Goal: Task Accomplishment & Management: Manage account settings

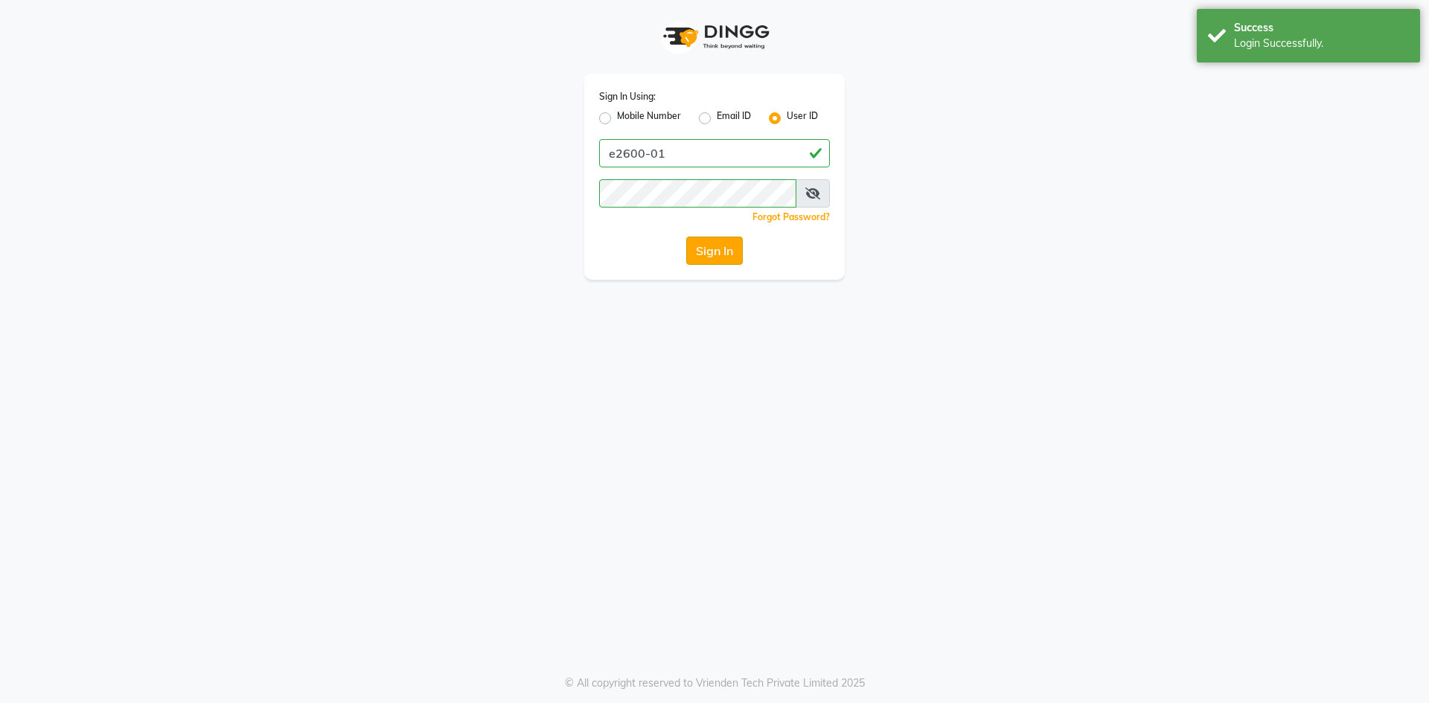
click at [712, 258] on button "Sign In" at bounding box center [714, 251] width 57 height 28
click at [588, 298] on div "Sign In Using: Mobile Number Email ID User ID e2600-01 Remember me Forgot Passw…" at bounding box center [714, 351] width 1429 height 703
click at [728, 248] on button "Sign In" at bounding box center [714, 251] width 57 height 28
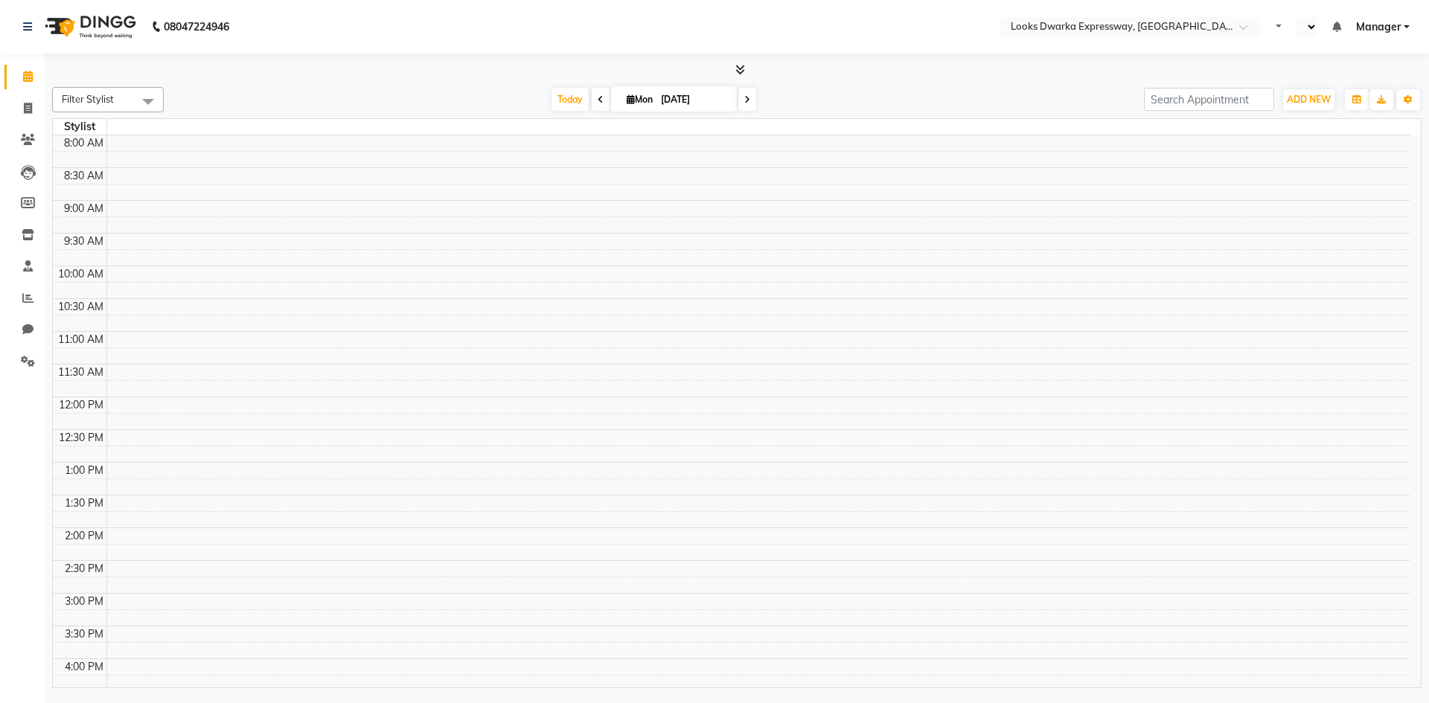
select select "en"
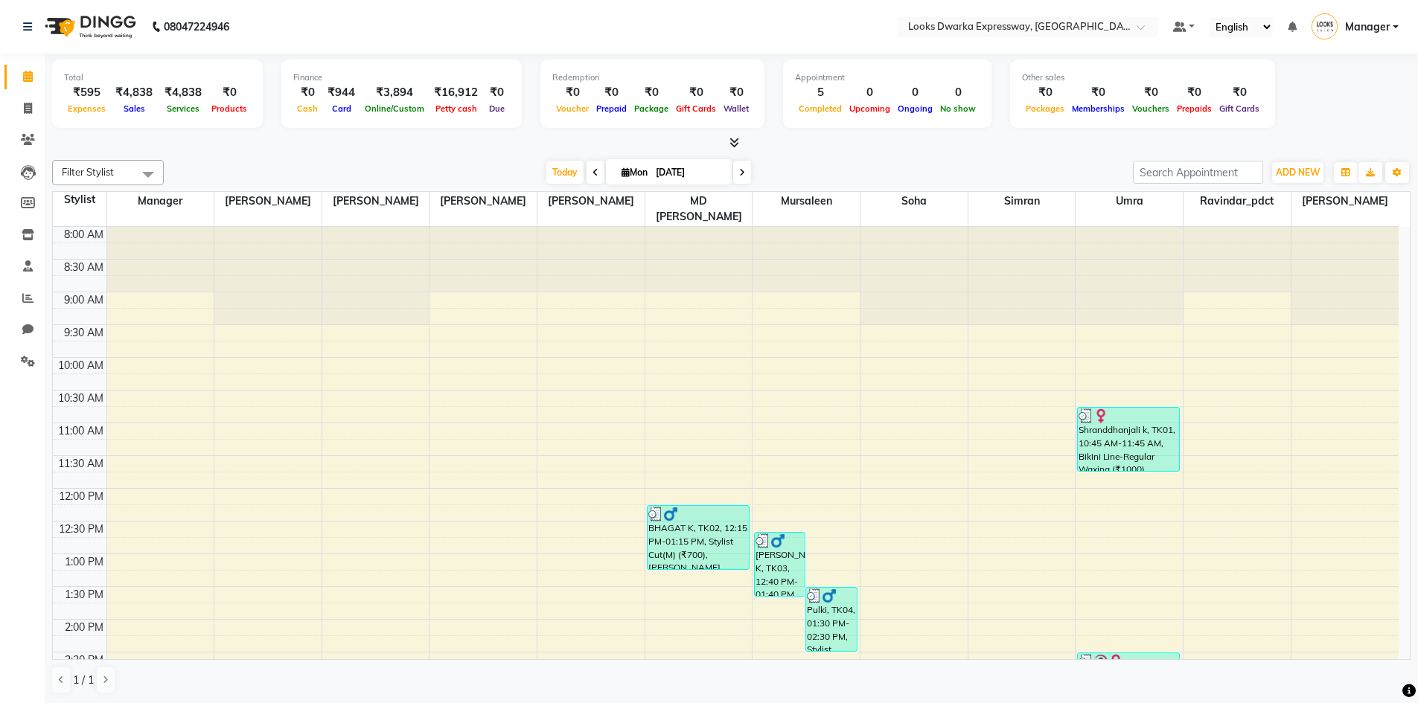
click at [598, 167] on span at bounding box center [596, 172] width 18 height 23
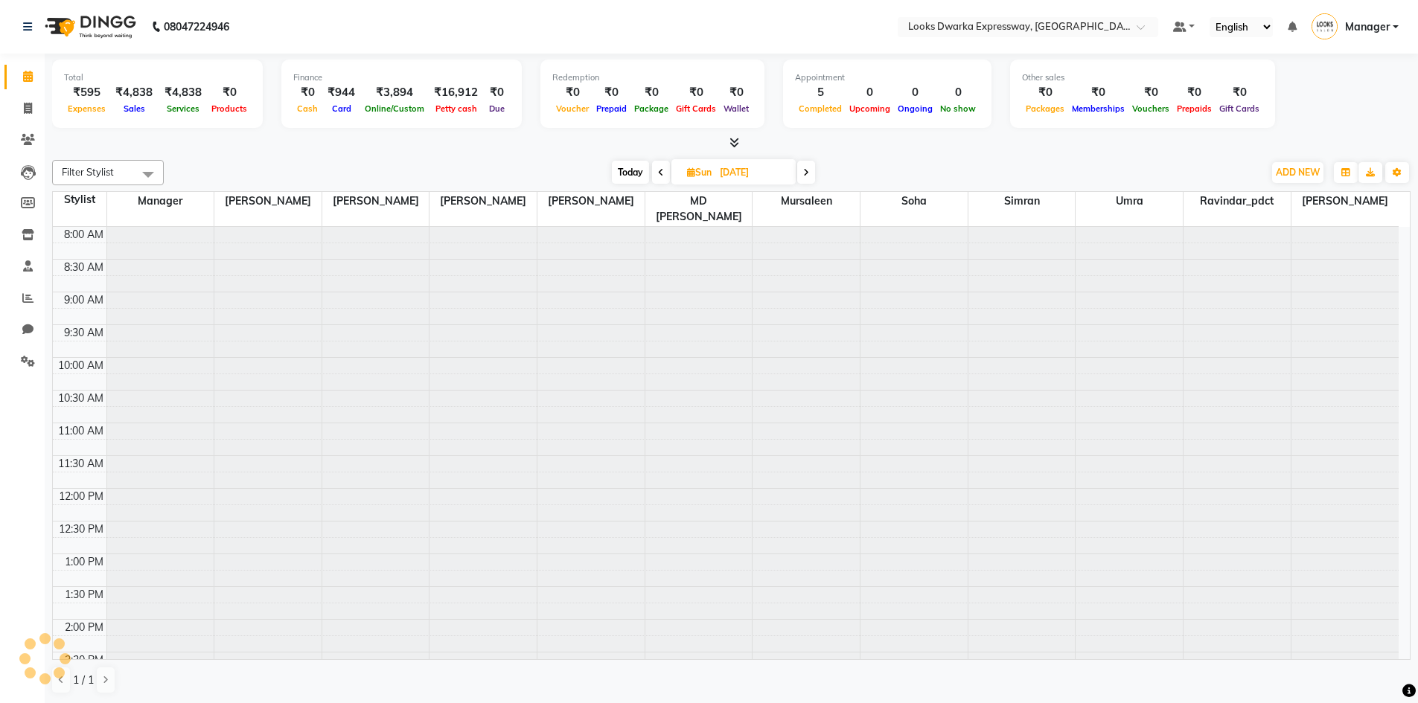
scroll to position [534, 0]
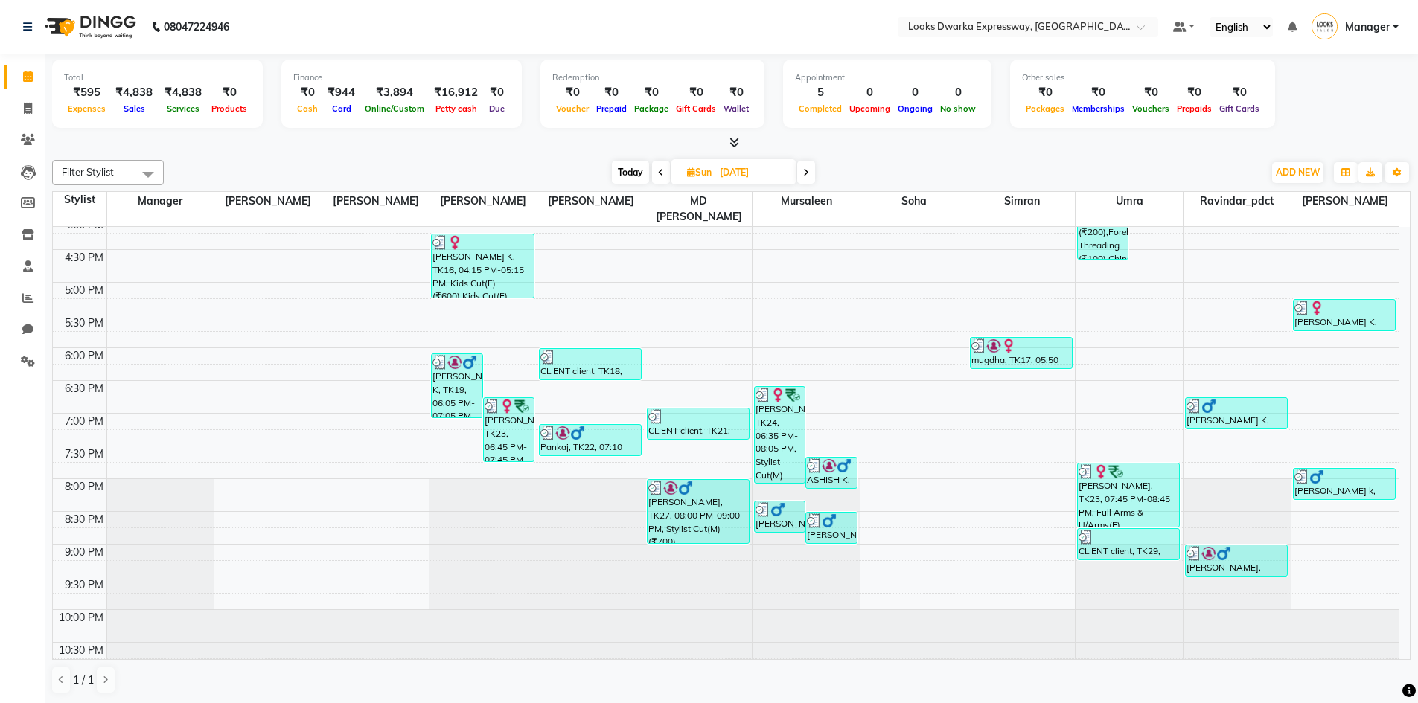
click at [808, 171] on icon at bounding box center [806, 172] width 6 height 9
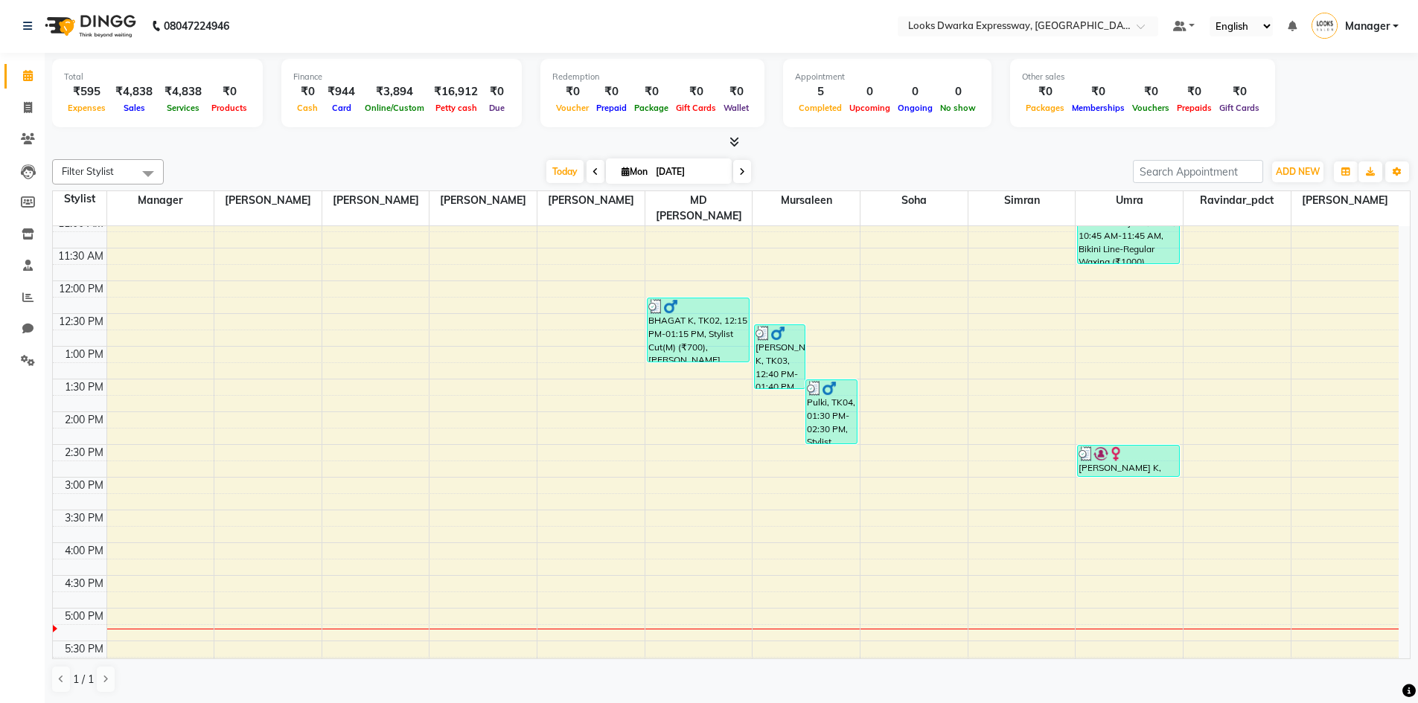
scroll to position [162, 0]
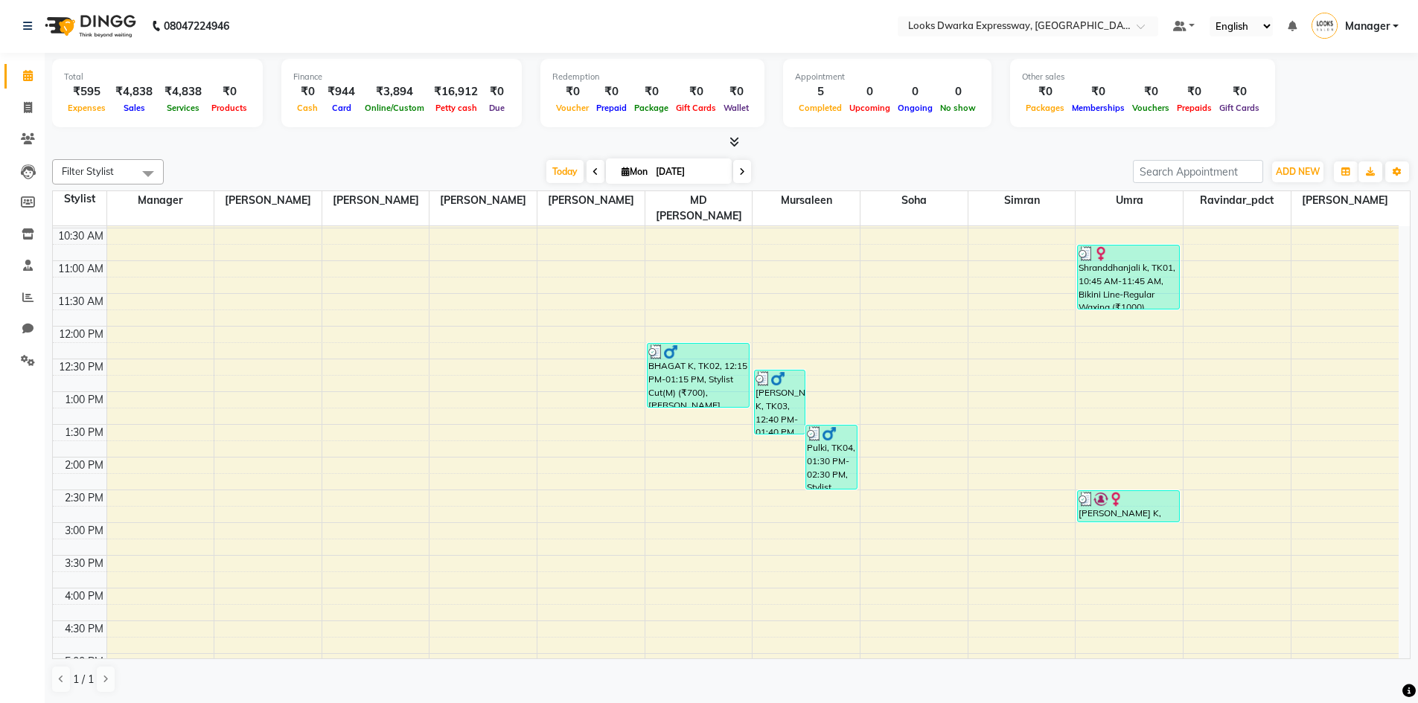
click at [592, 168] on icon at bounding box center [595, 171] width 6 height 9
type input "[DATE]"
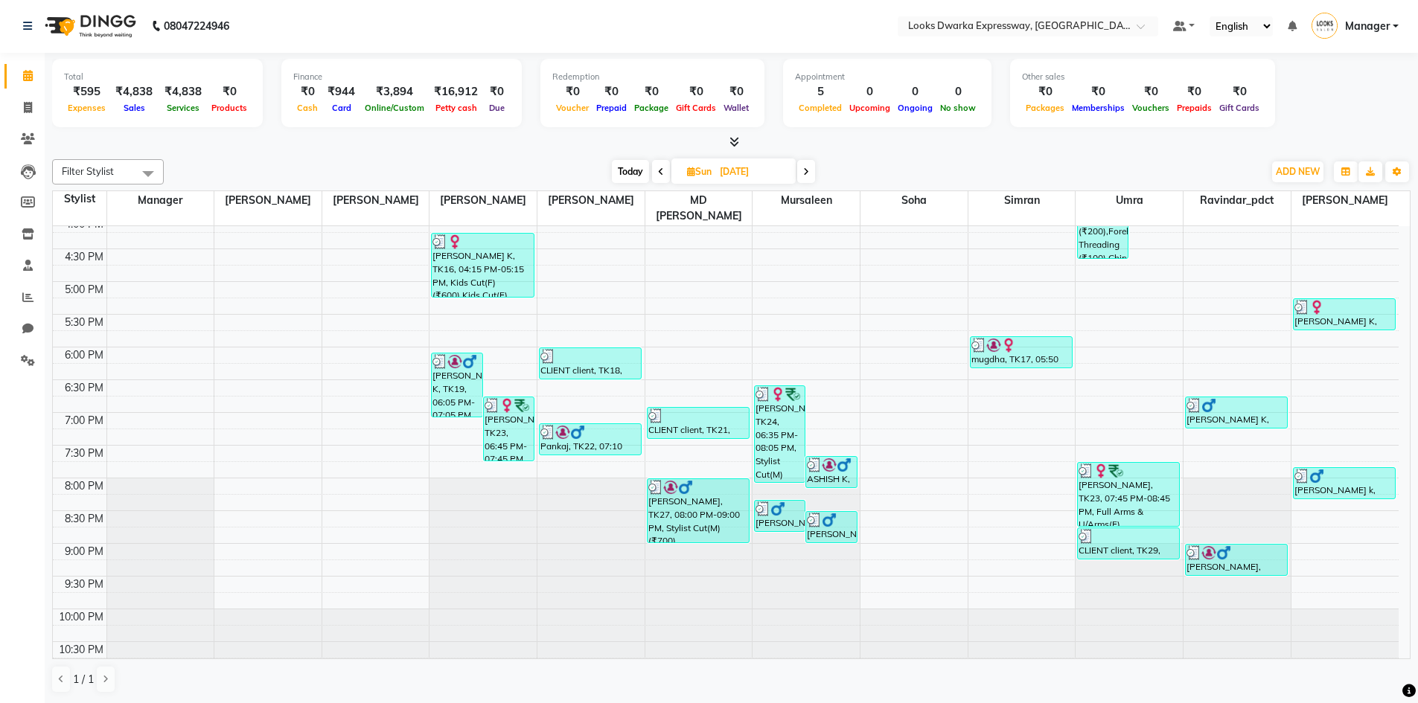
drag, startPoint x: 10, startPoint y: 563, endPoint x: 18, endPoint y: 595, distance: 33.8
click at [19, 593] on div "Calendar Invoice Clients Leads Members Inventory Staff Reports Chat Settings Co…" at bounding box center [100, 361] width 201 height 639
click at [19, 91] on li "Calendar" at bounding box center [22, 76] width 45 height 32
click at [27, 106] on icon at bounding box center [28, 107] width 8 height 11
select select "service"
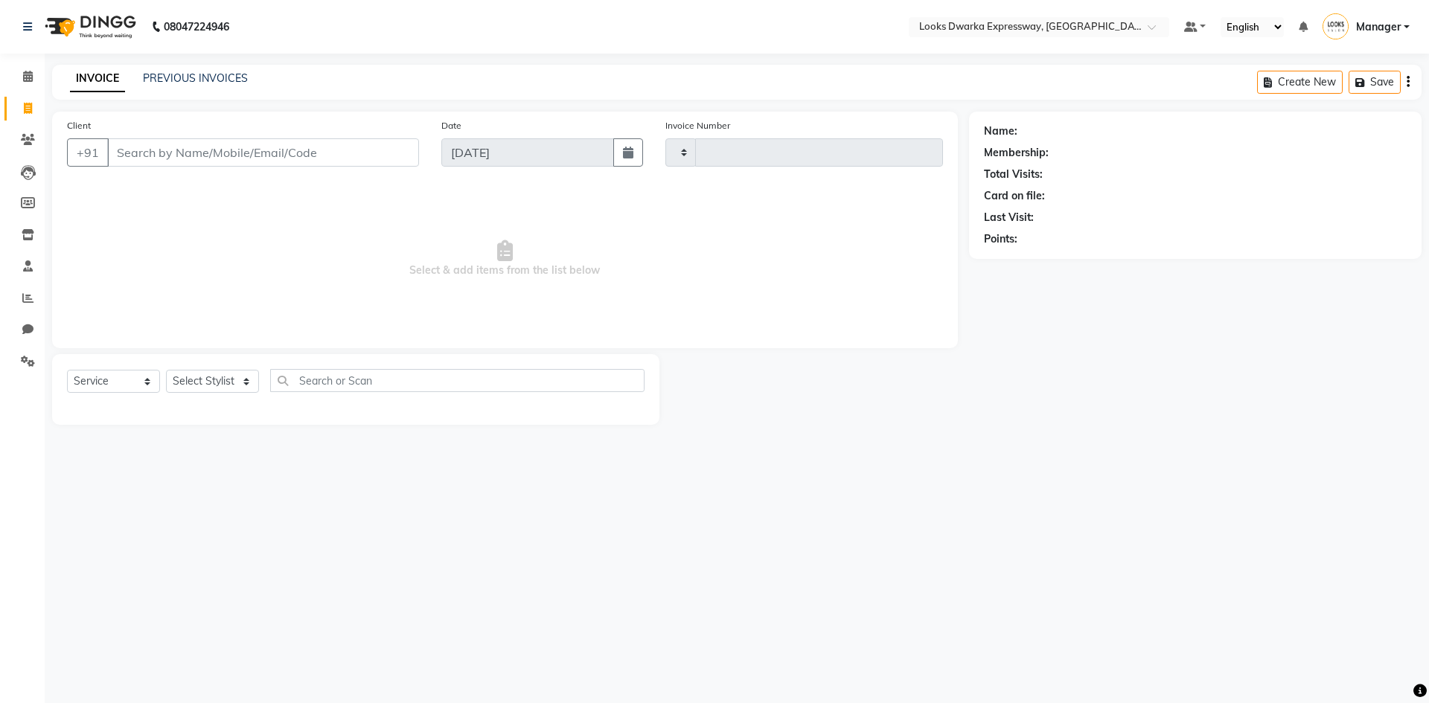
type input "1917"
select select "6011"
click at [182, 158] on input "Client" at bounding box center [263, 152] width 312 height 28
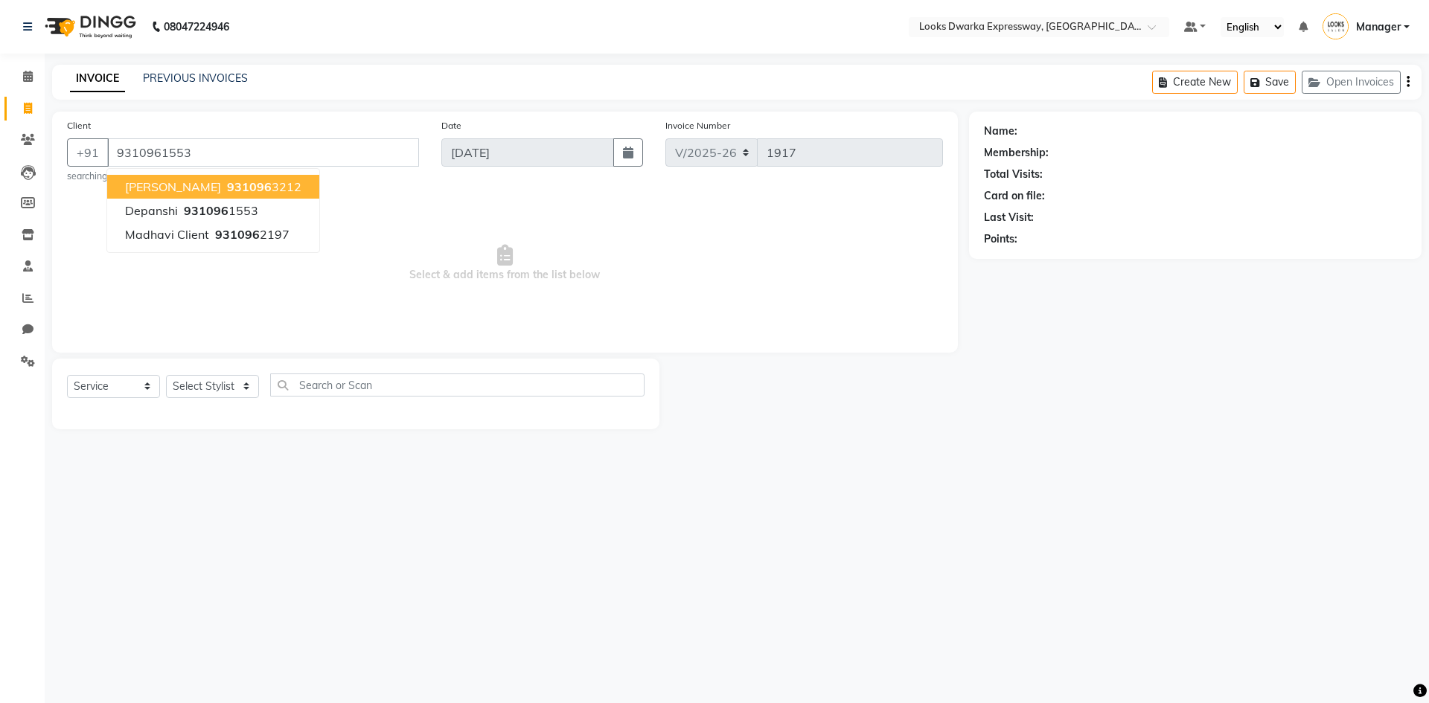
type input "9310961553"
select select "1: Object"
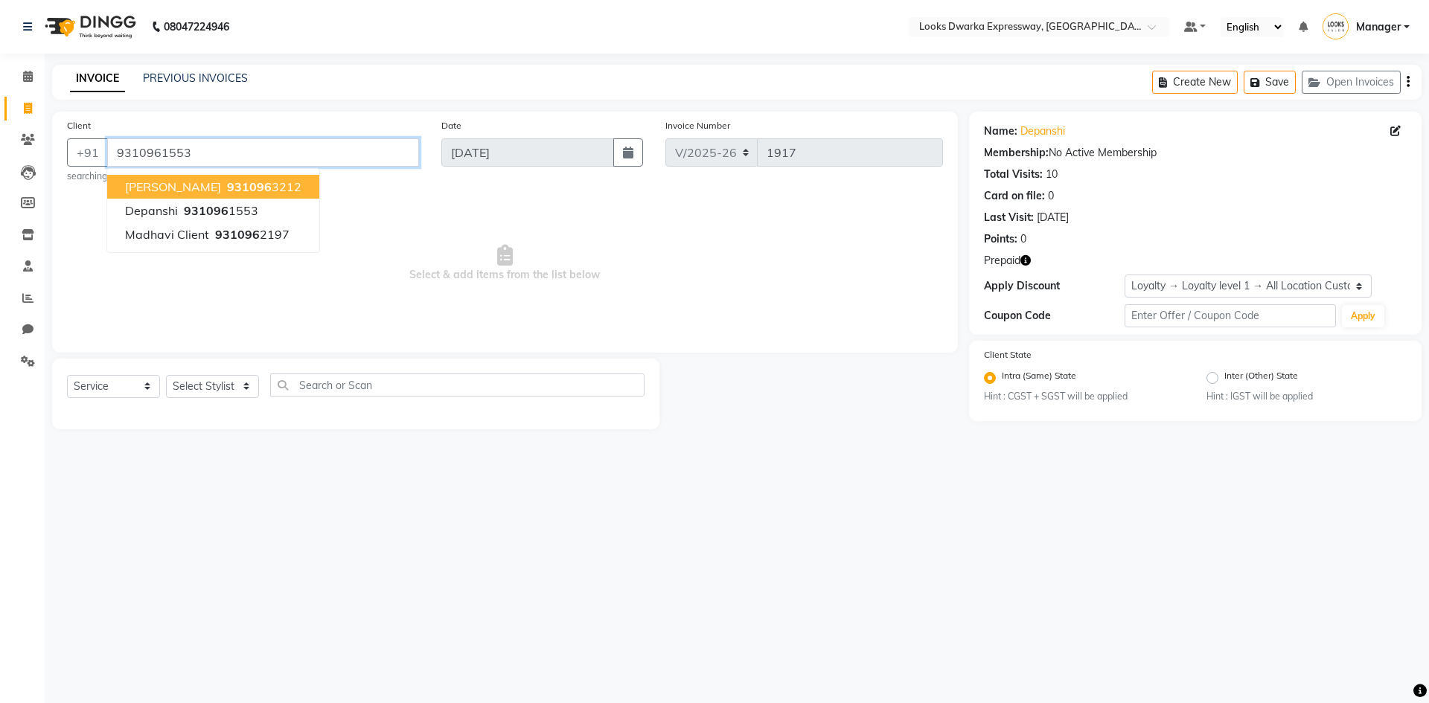
click at [319, 159] on input "9310961553" at bounding box center [263, 152] width 312 height 28
click at [406, 301] on span "Select & add items from the list below" at bounding box center [505, 263] width 876 height 149
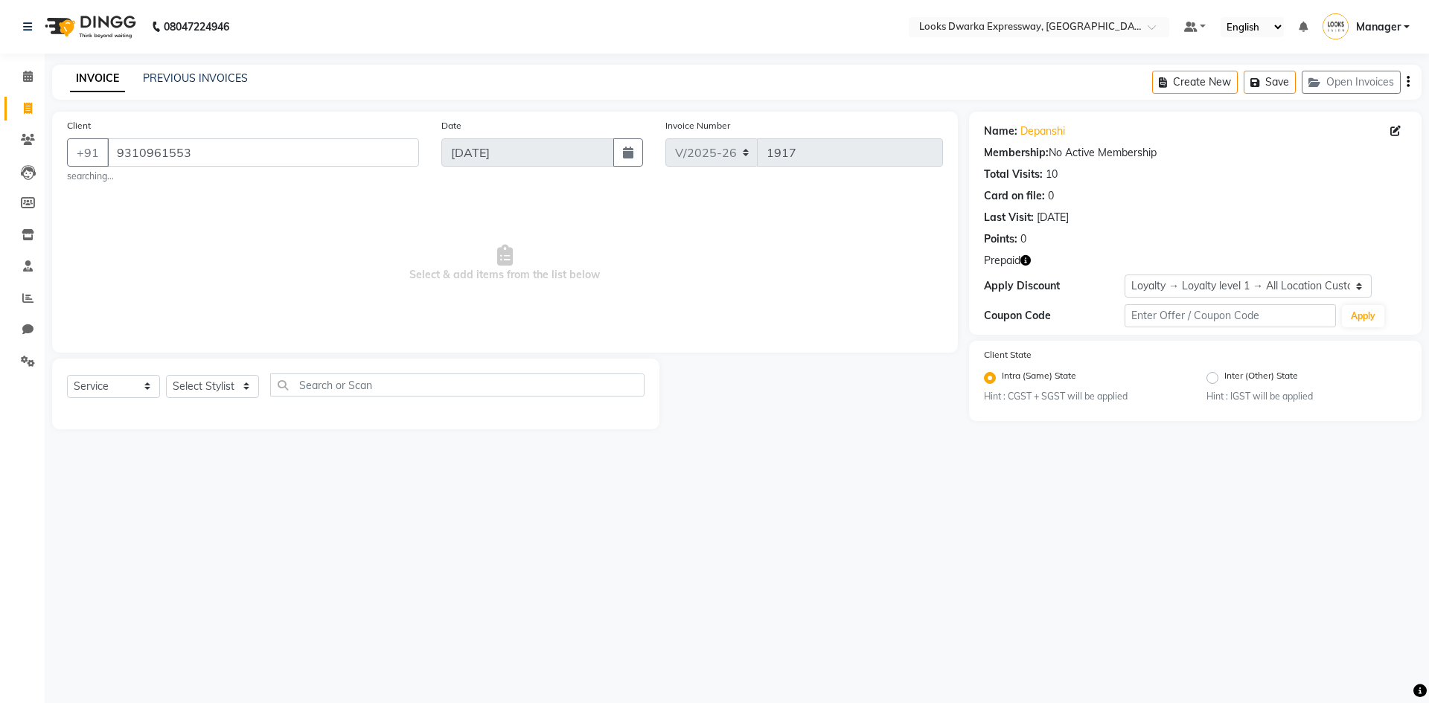
click at [1025, 260] on icon "button" at bounding box center [1025, 260] width 10 height 10
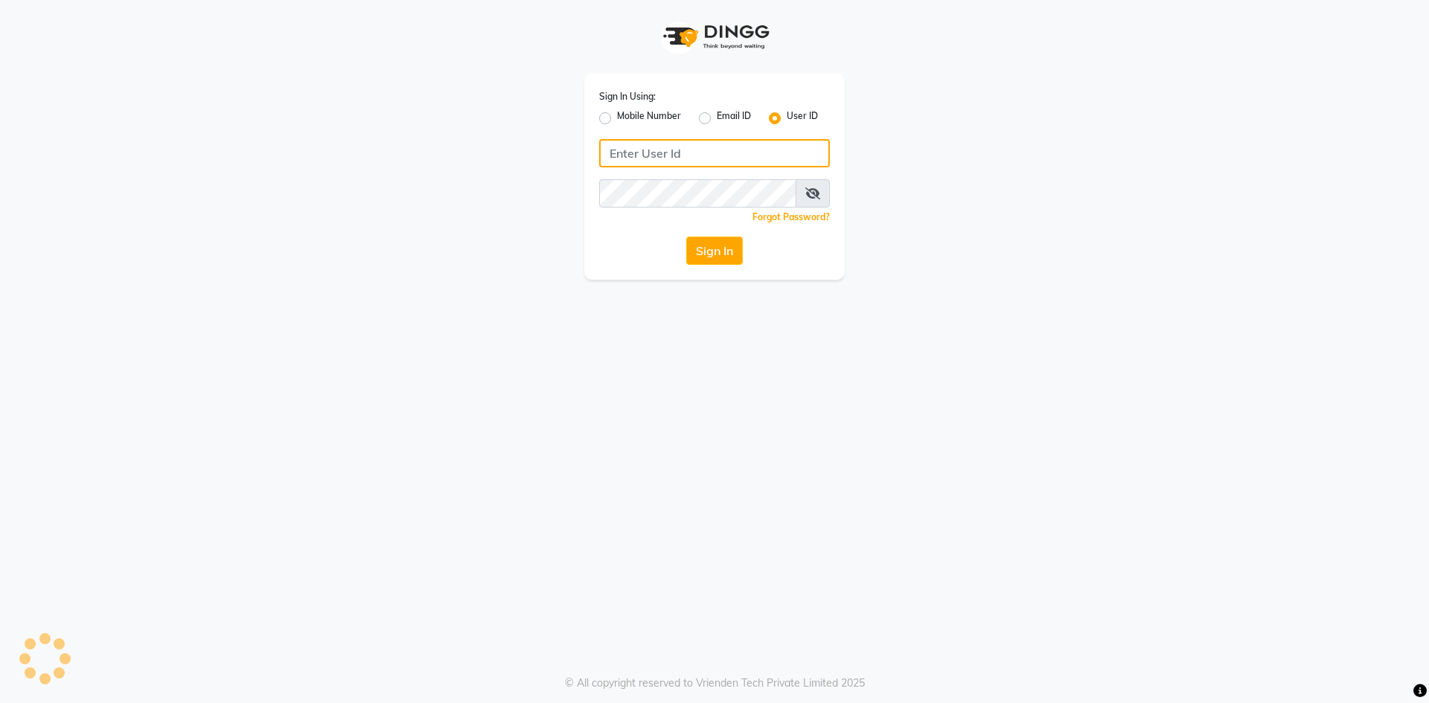
type input "e2600-01"
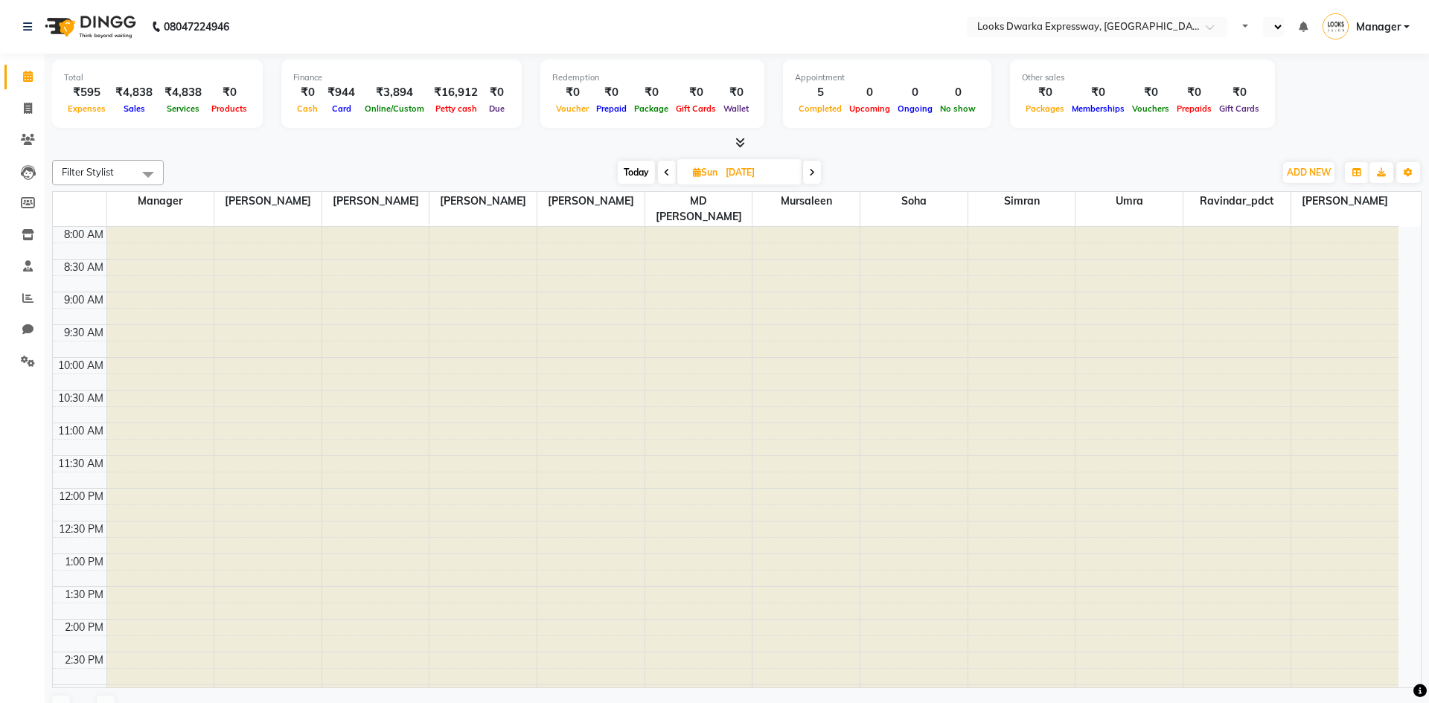
select select "en"
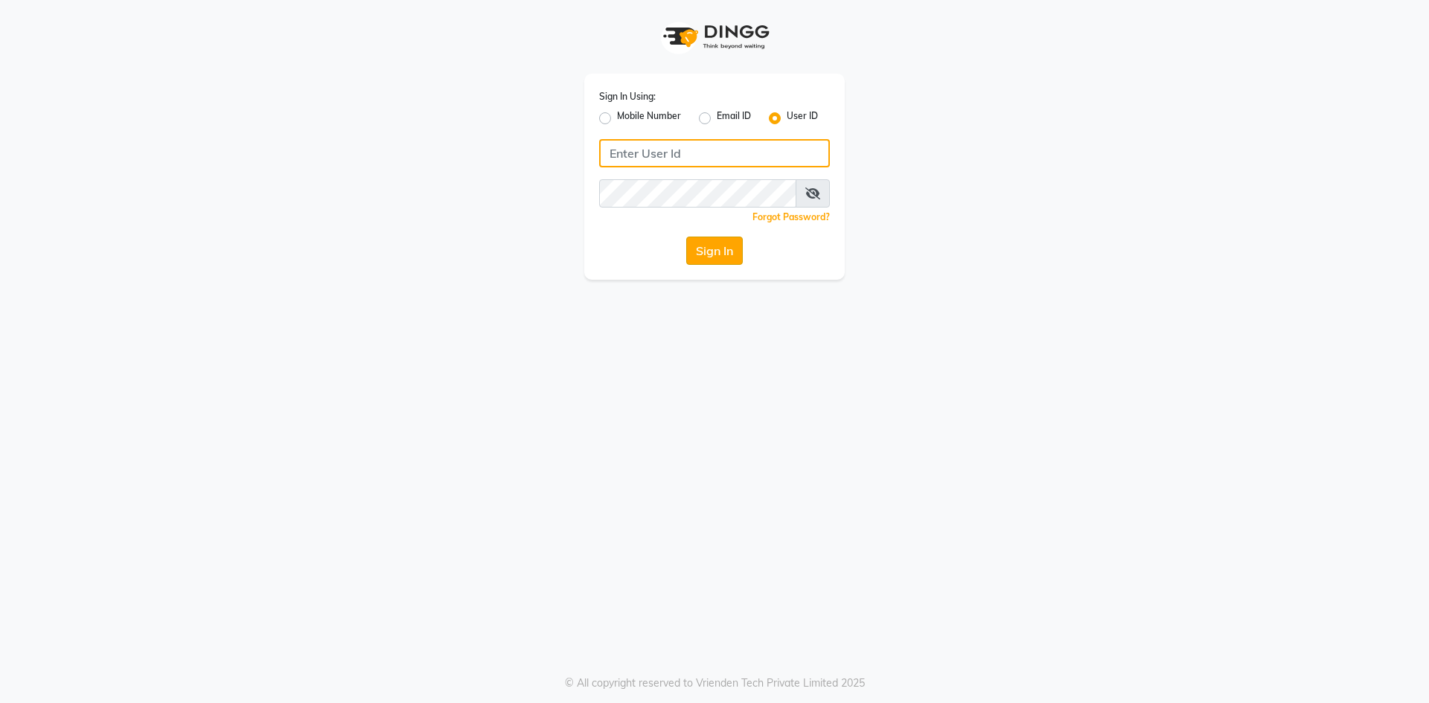
type input "e2600-01"
click at [715, 255] on button "Sign In" at bounding box center [714, 251] width 57 height 28
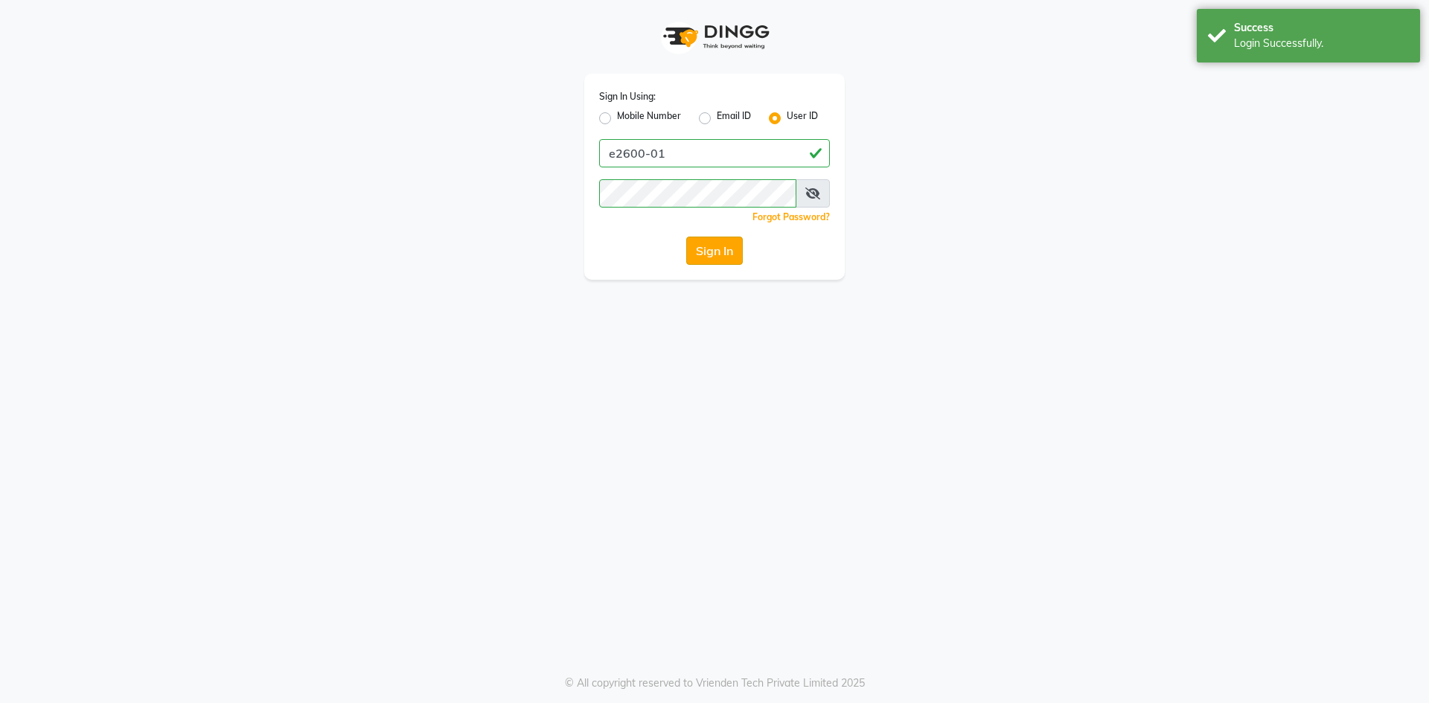
click at [715, 255] on button "Sign In" at bounding box center [714, 251] width 57 height 28
click at [715, 255] on div "Sign In" at bounding box center [714, 251] width 231 height 28
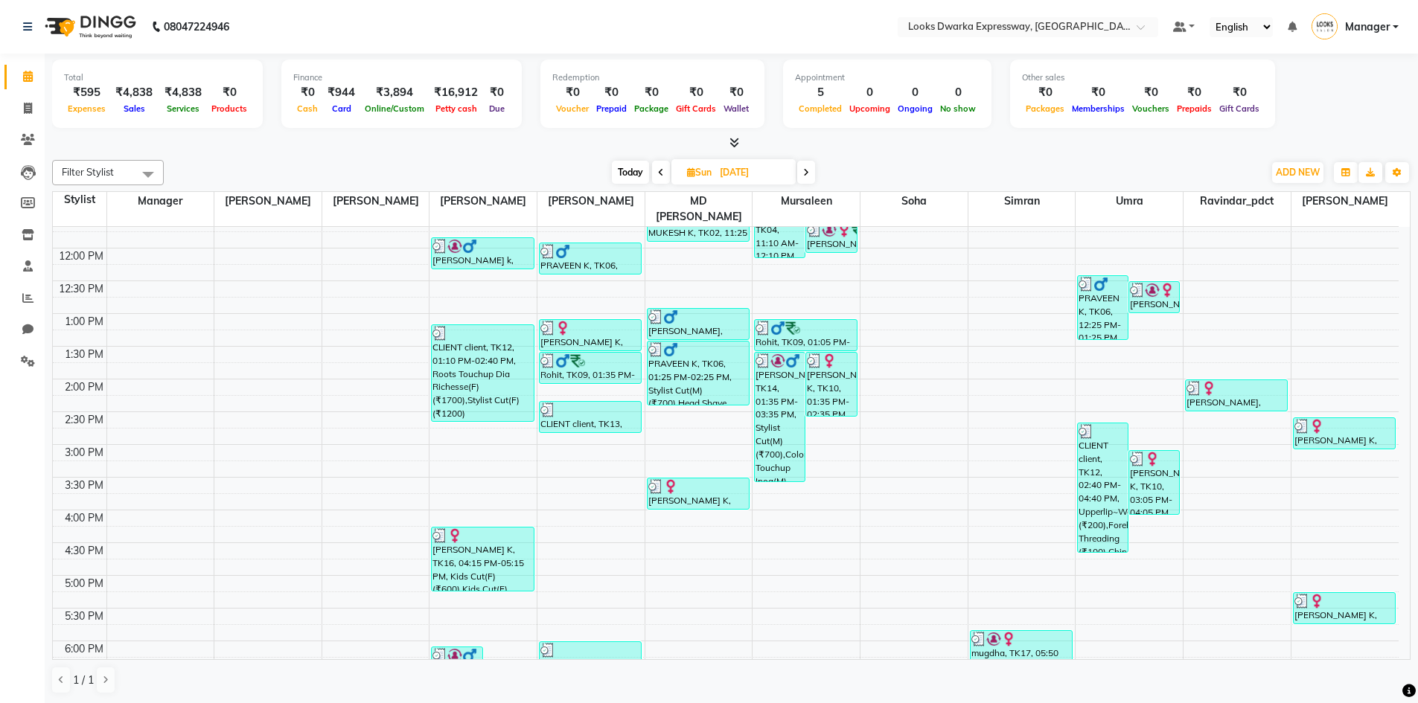
scroll to position [298, 0]
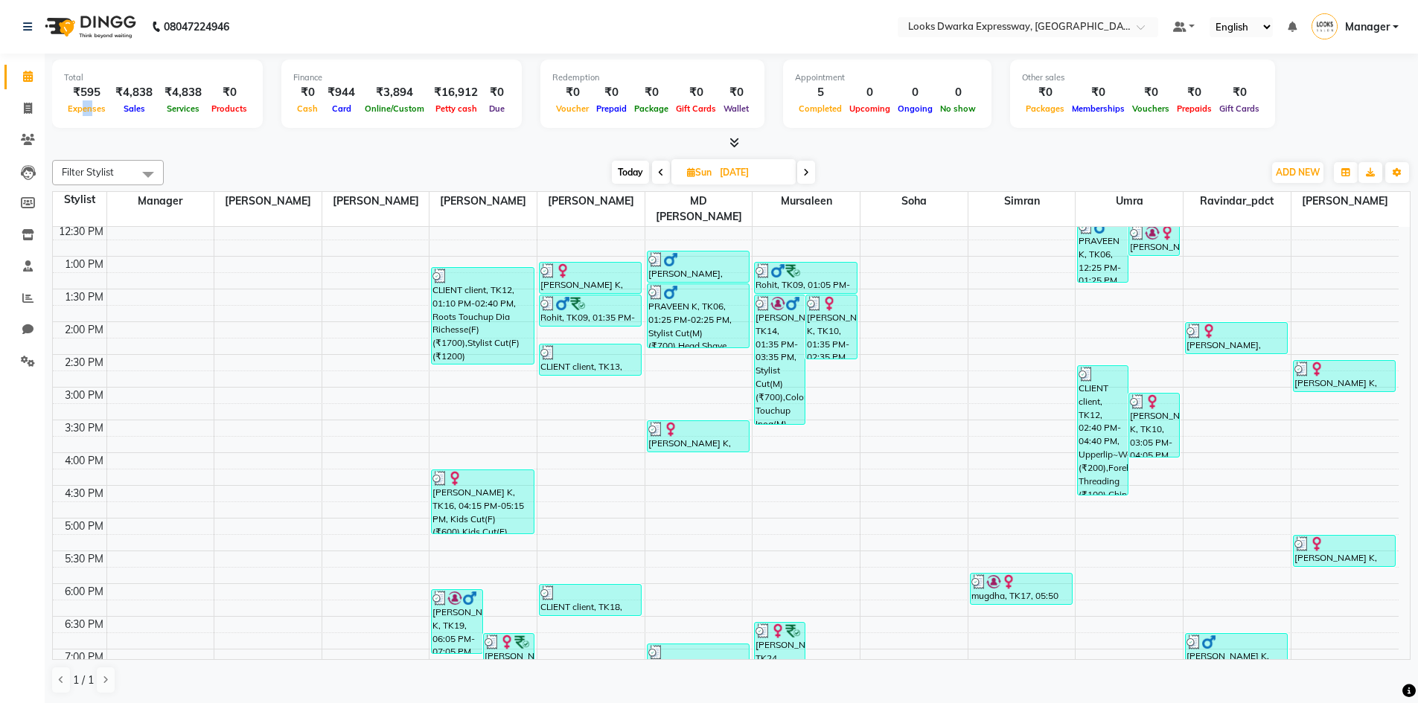
click at [90, 108] on span "Expenses" at bounding box center [86, 108] width 45 height 10
click at [173, 296] on div "8:00 AM 8:30 AM 9:00 AM 9:30 AM 10:00 AM 10:30 AM 11:00 AM 11:30 AM 12:00 PM 12…" at bounding box center [726, 420] width 1346 height 982
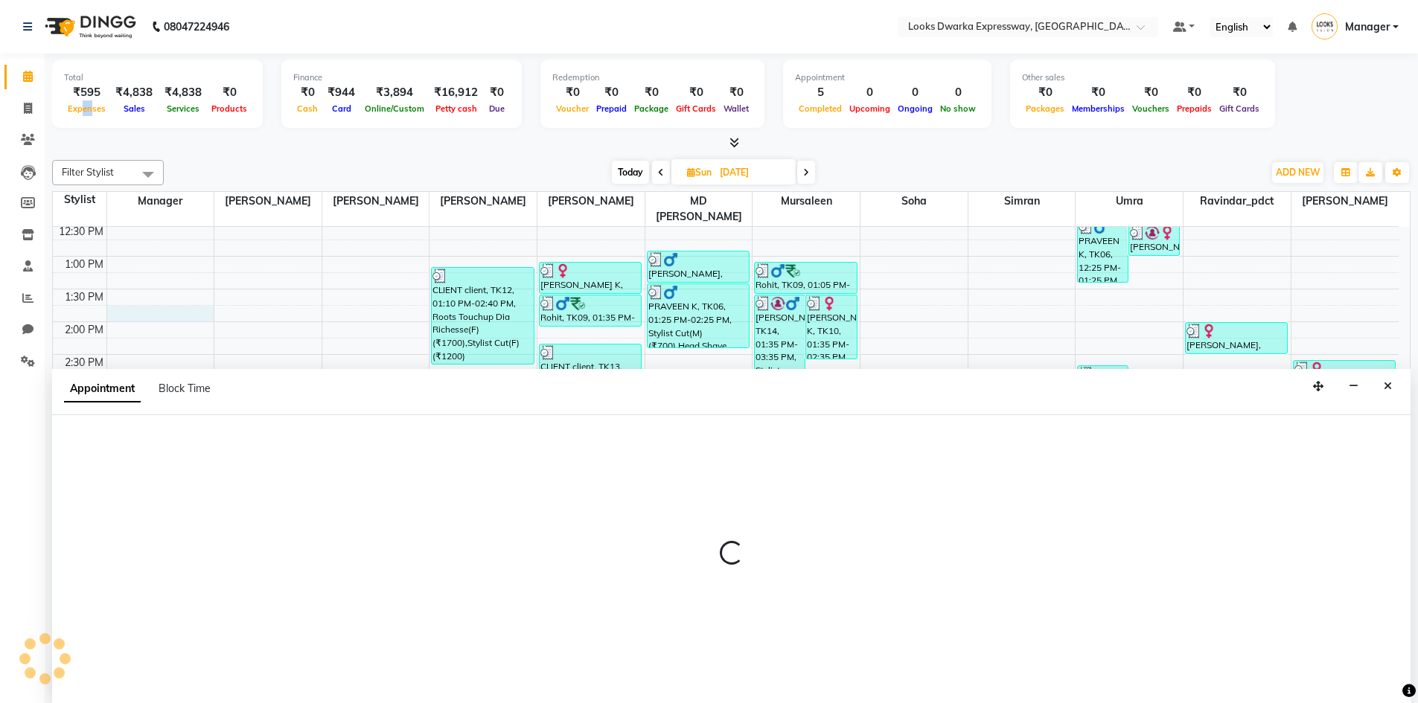
scroll to position [1, 0]
select select "42993"
select select "825"
select select "tentative"
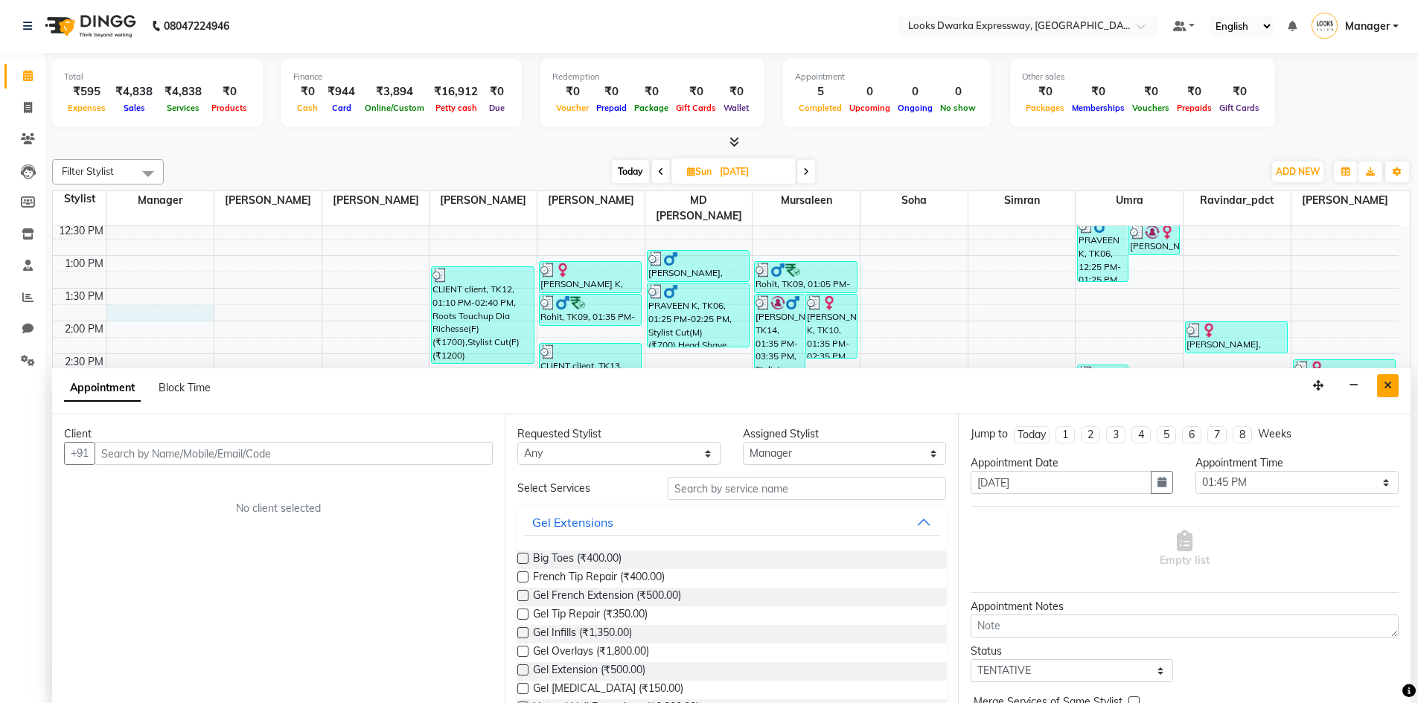
click at [1394, 386] on button "Close" at bounding box center [1388, 385] width 22 height 23
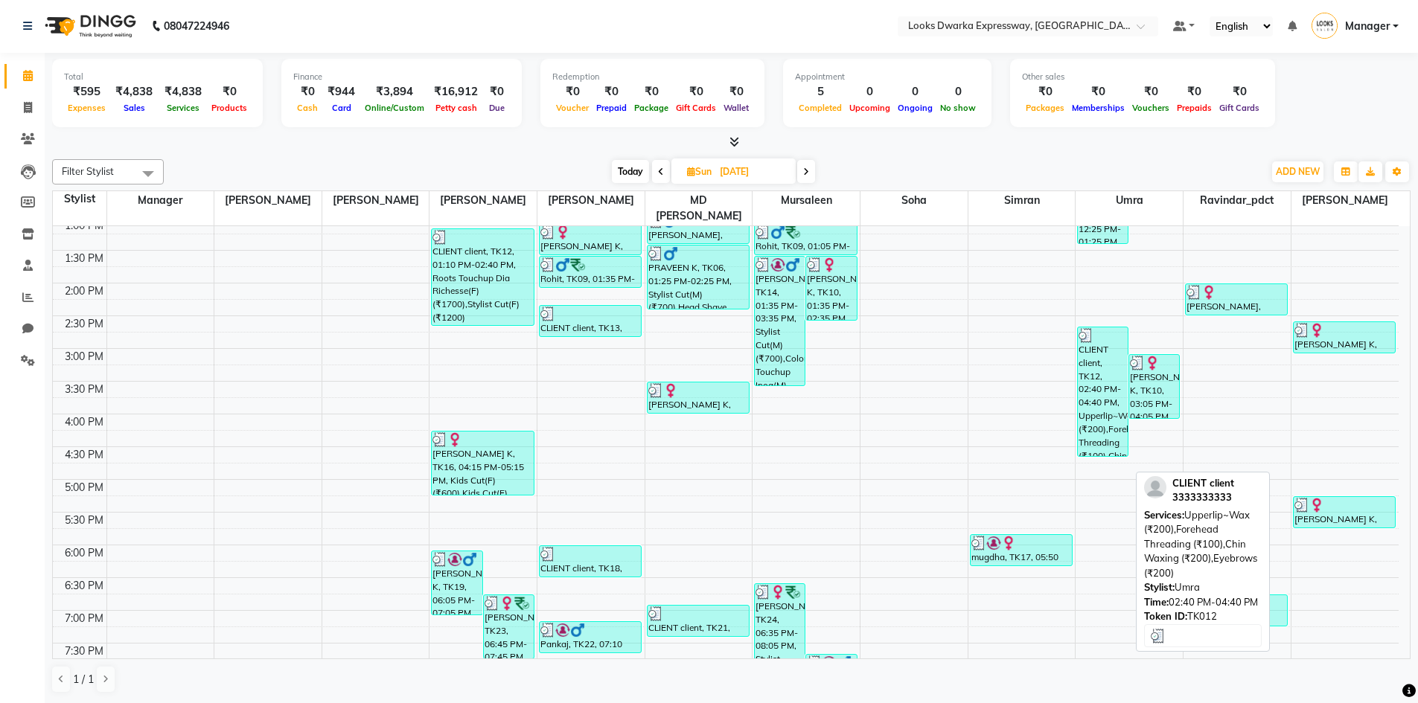
scroll to position [372, 0]
